Goal: Information Seeking & Learning: Learn about a topic

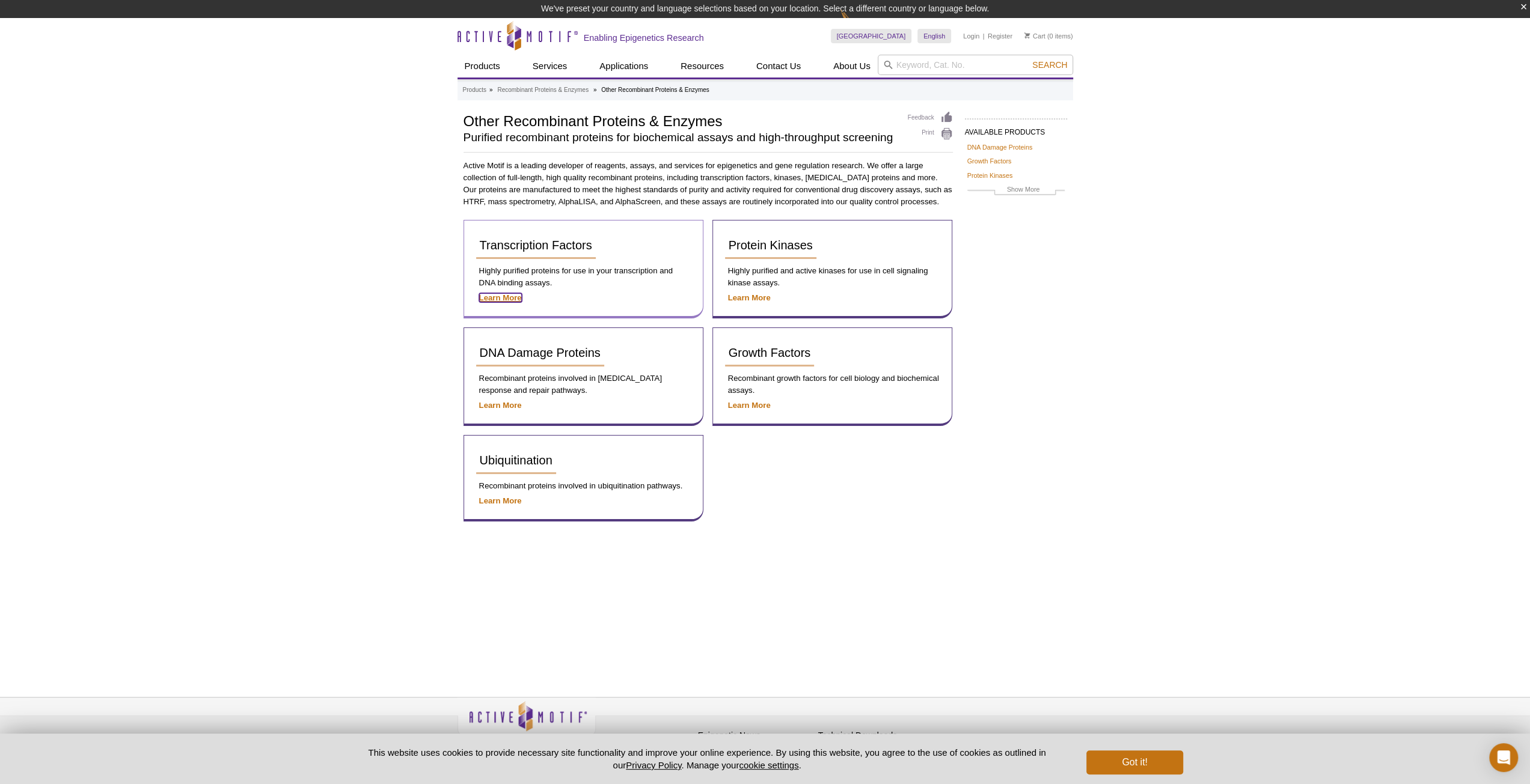
click at [497, 300] on strong "Learn More" at bounding box center [501, 298] width 43 height 9
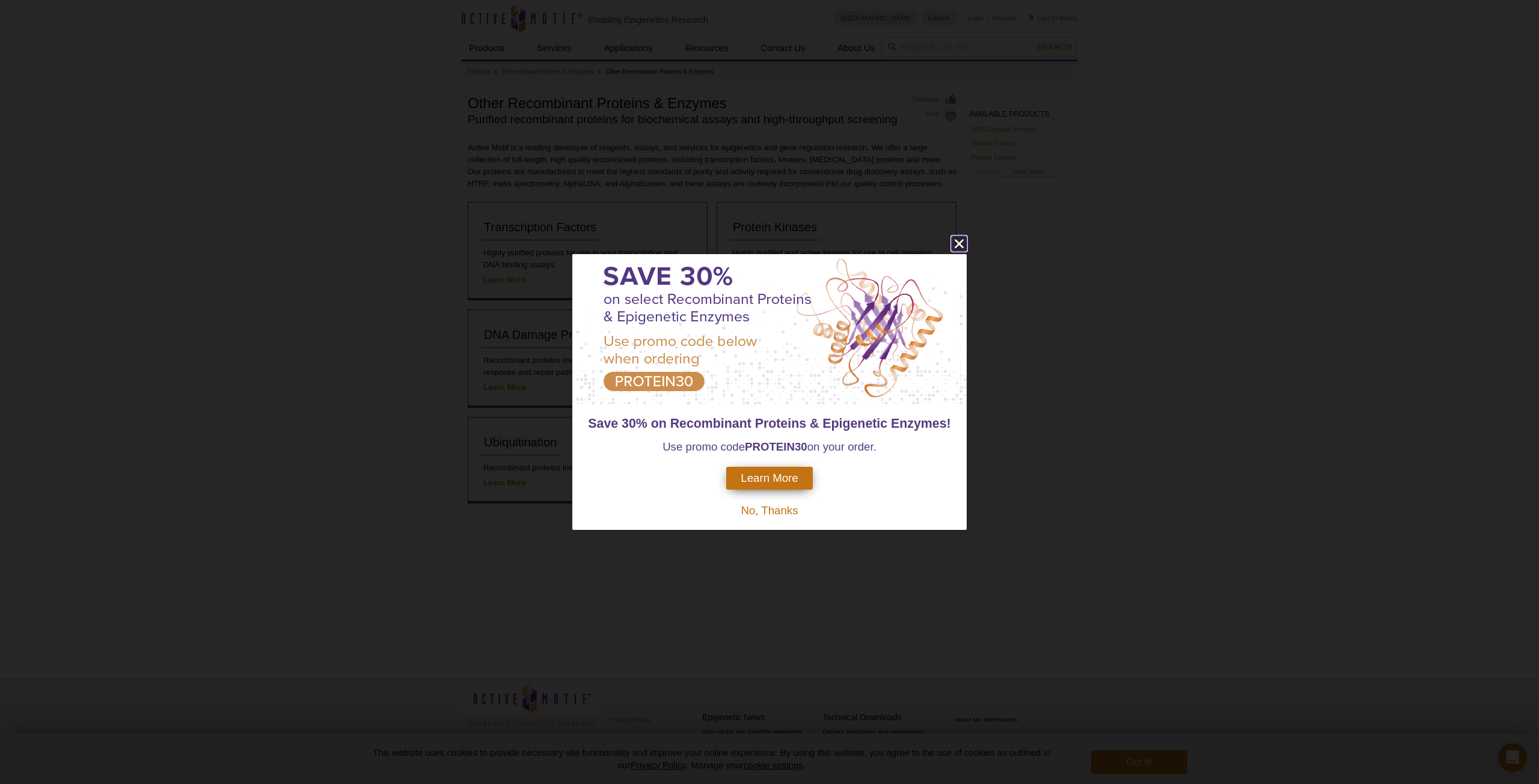
click at [960, 243] on icon "close" at bounding box center [959, 244] width 9 height 9
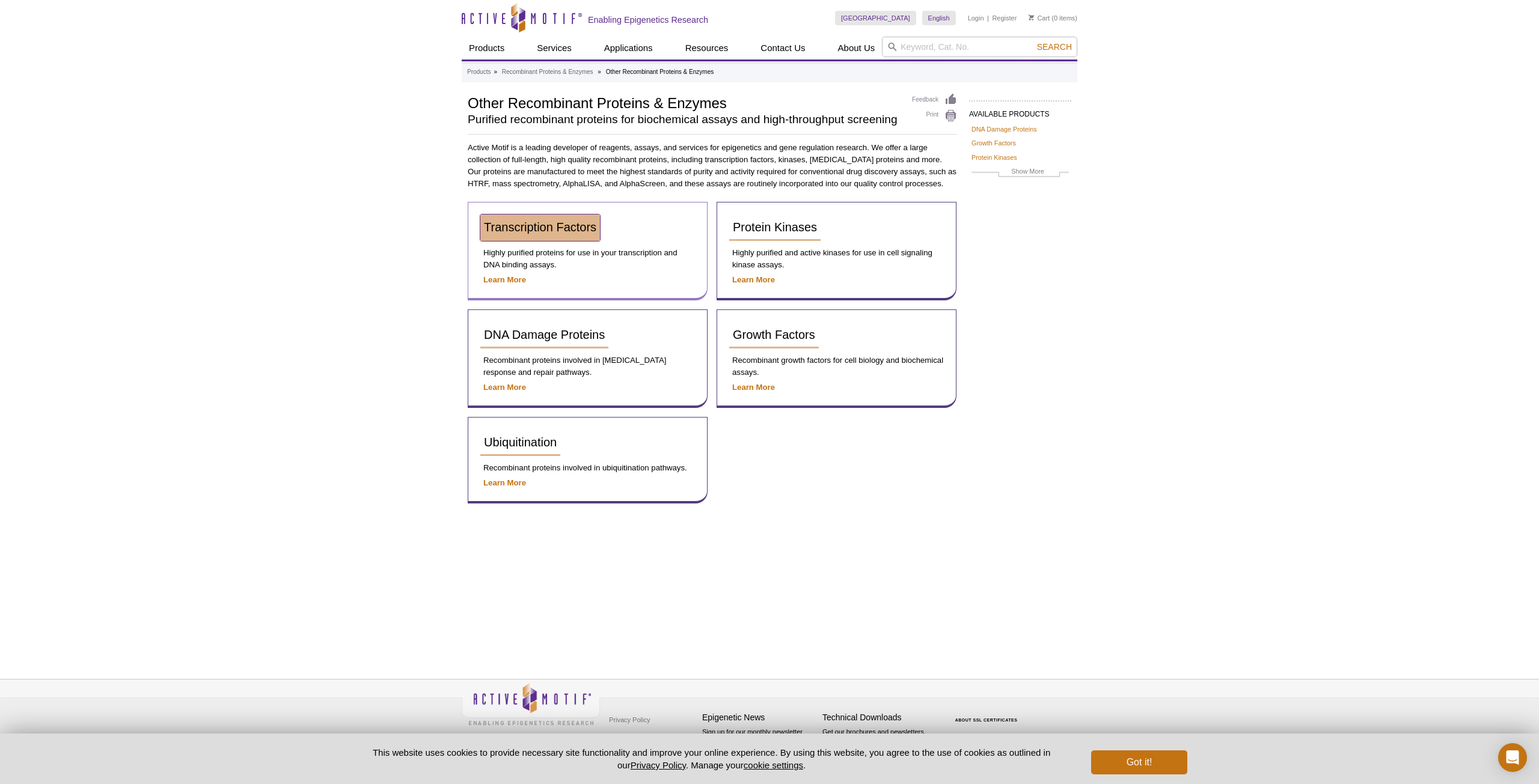
click at [541, 229] on span "Transcription Factors" at bounding box center [540, 227] width 112 height 14
click at [1152, 765] on button "Got it!" at bounding box center [1139, 762] width 96 height 24
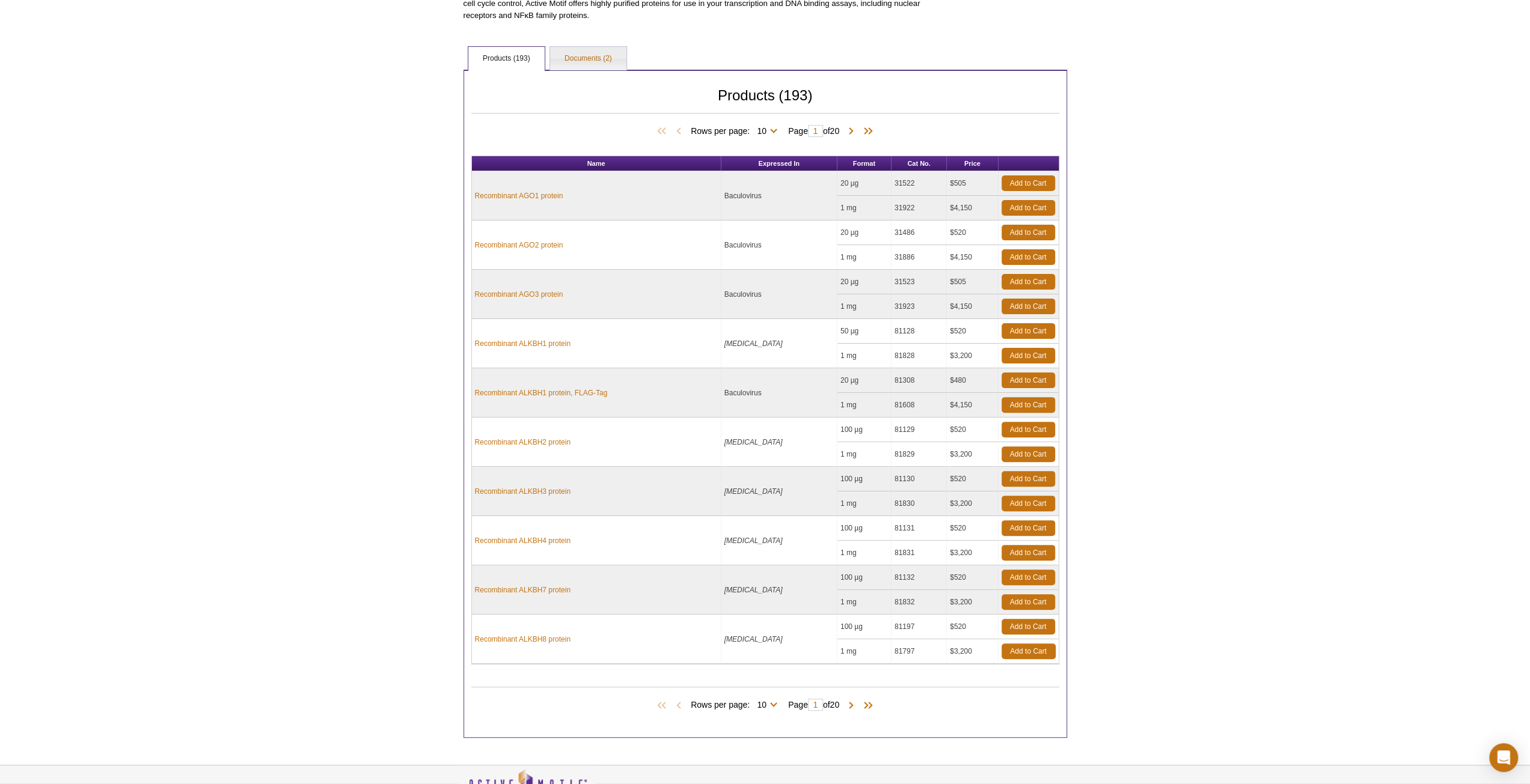
scroll to position [240, 0]
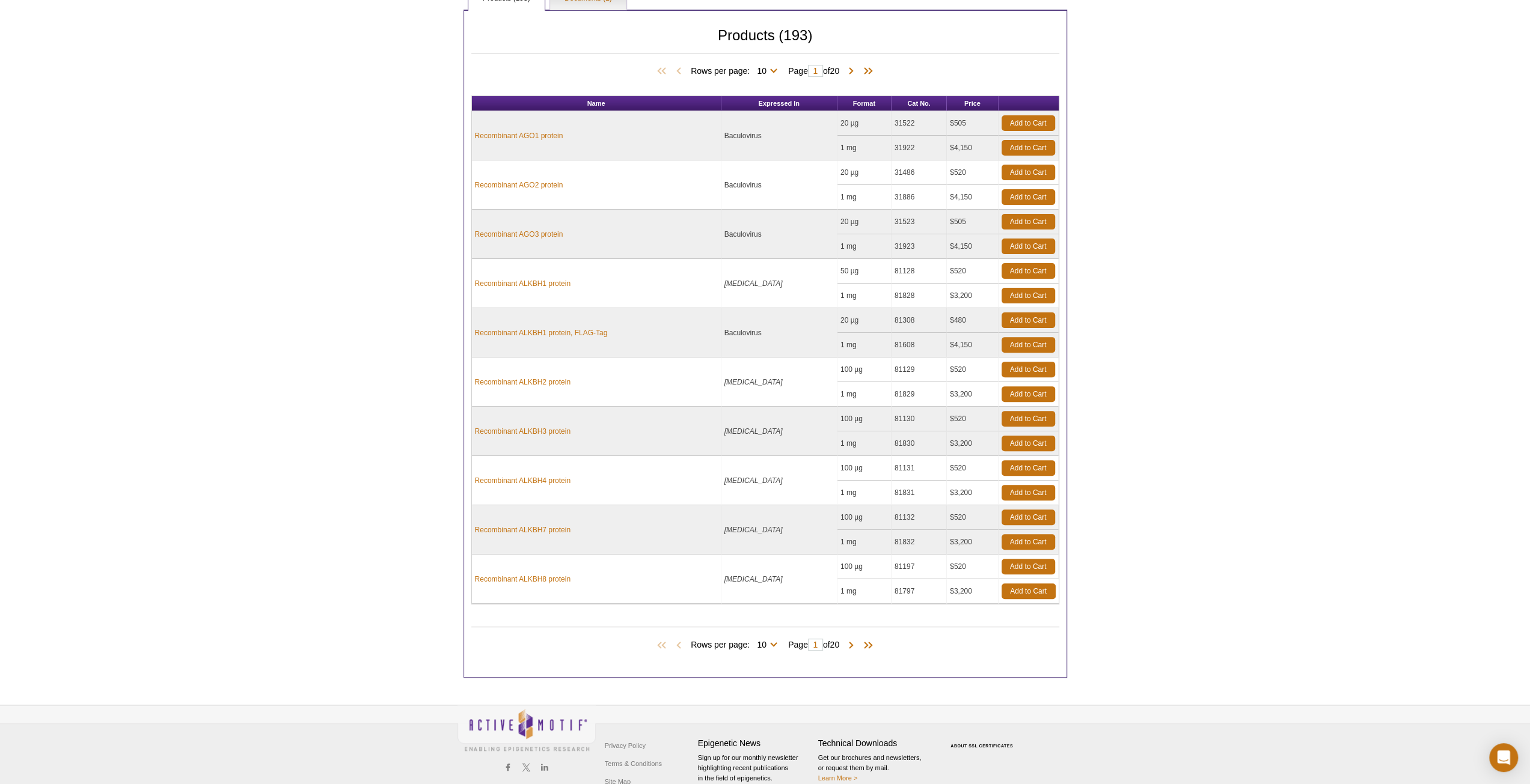
click at [775, 638] on span "Rows per page: 10 25 50 100 All 10" at bounding box center [737, 644] width 92 height 12
click at [773, 640] on span "Rows per page: 10 25 50 100 All 10" at bounding box center [737, 644] width 92 height 12
click at [756, 642] on select "10 25 50 100 All" at bounding box center [761, 647] width 24 height 11
select select "193"
click at [751, 642] on select "10 25 50 100 All" at bounding box center [761, 647] width 24 height 11
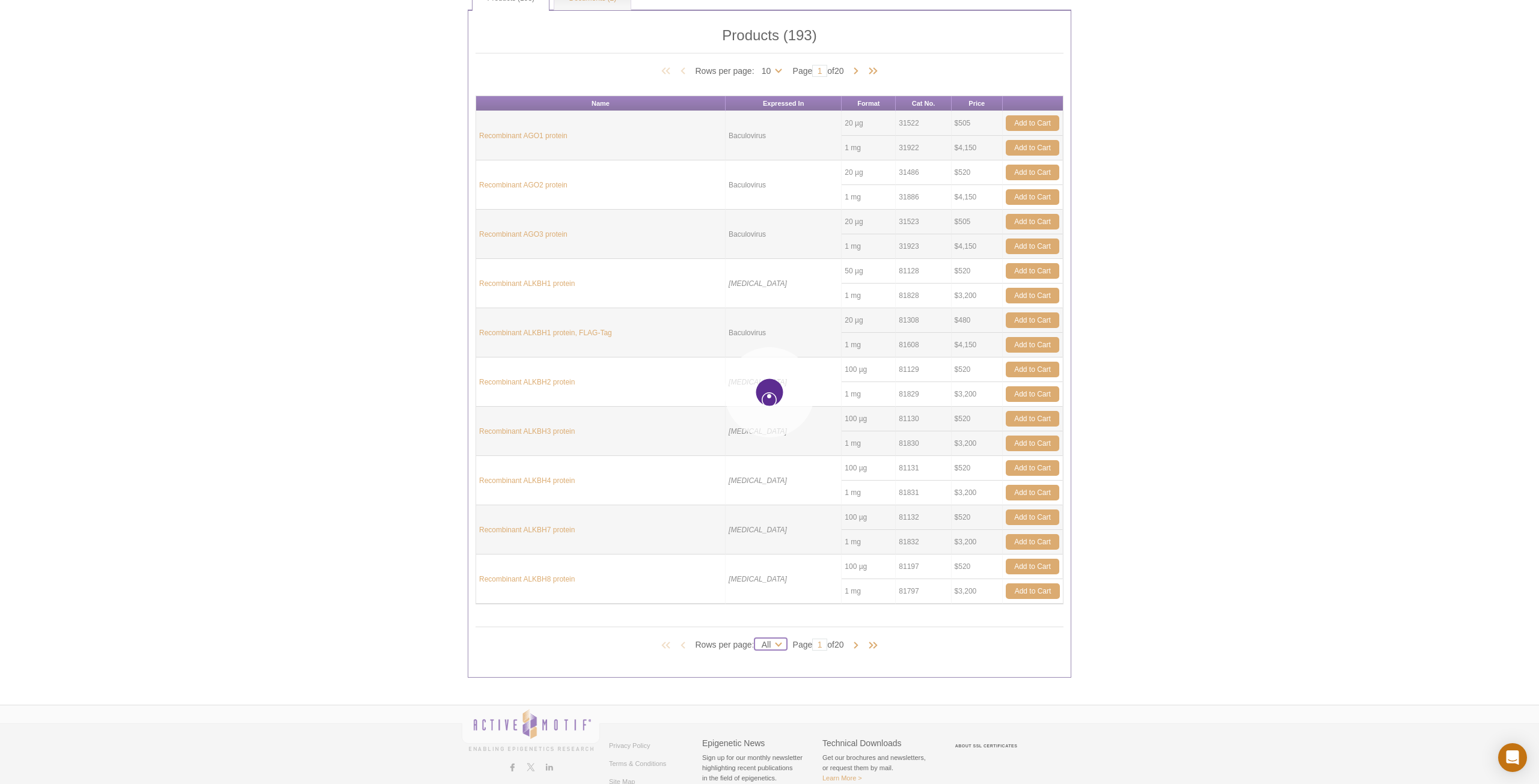
select select "193"
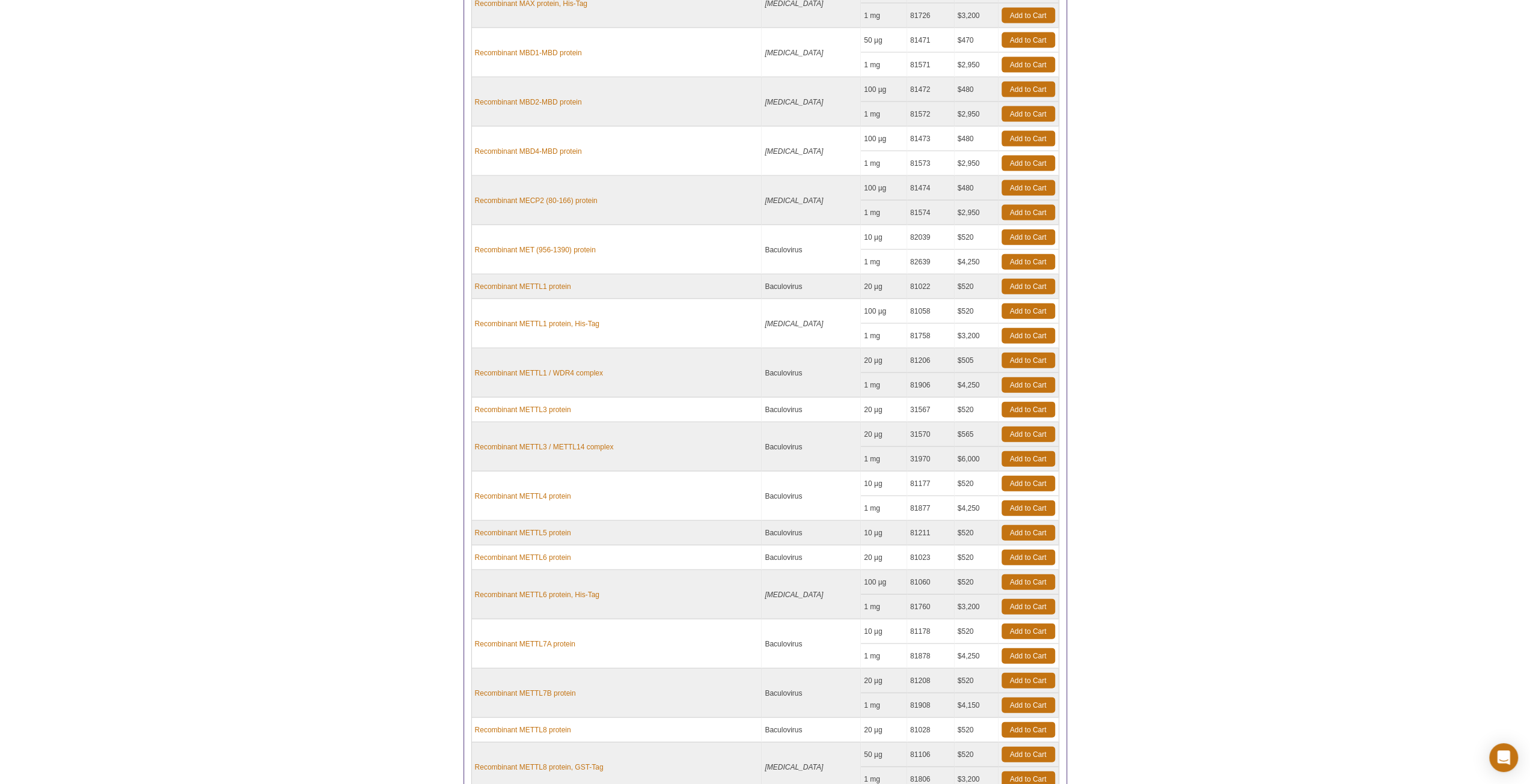
scroll to position [2644, 0]
